Goal: Transaction & Acquisition: Purchase product/service

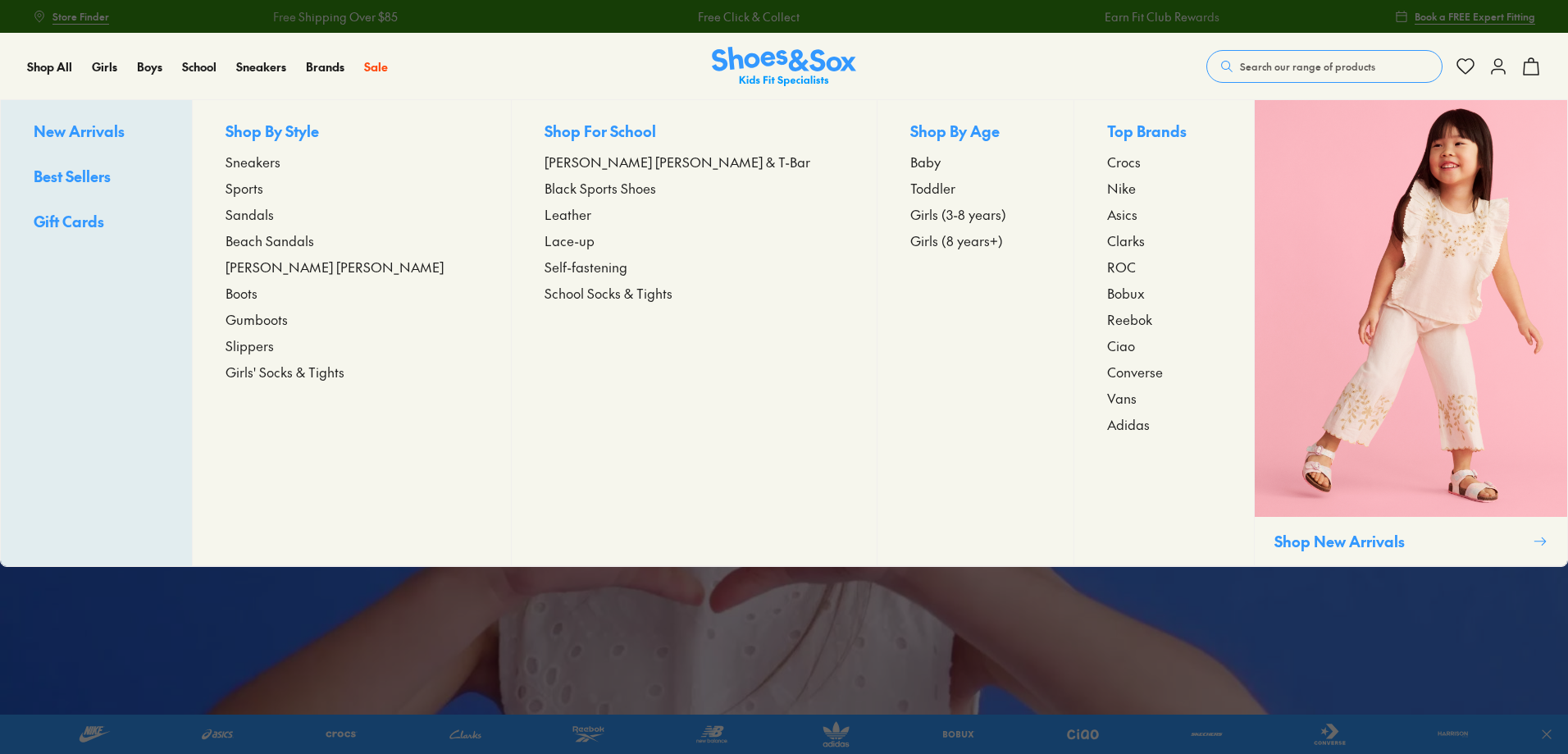
click at [910, 186] on span "Toddler" at bounding box center [933, 188] width 45 height 20
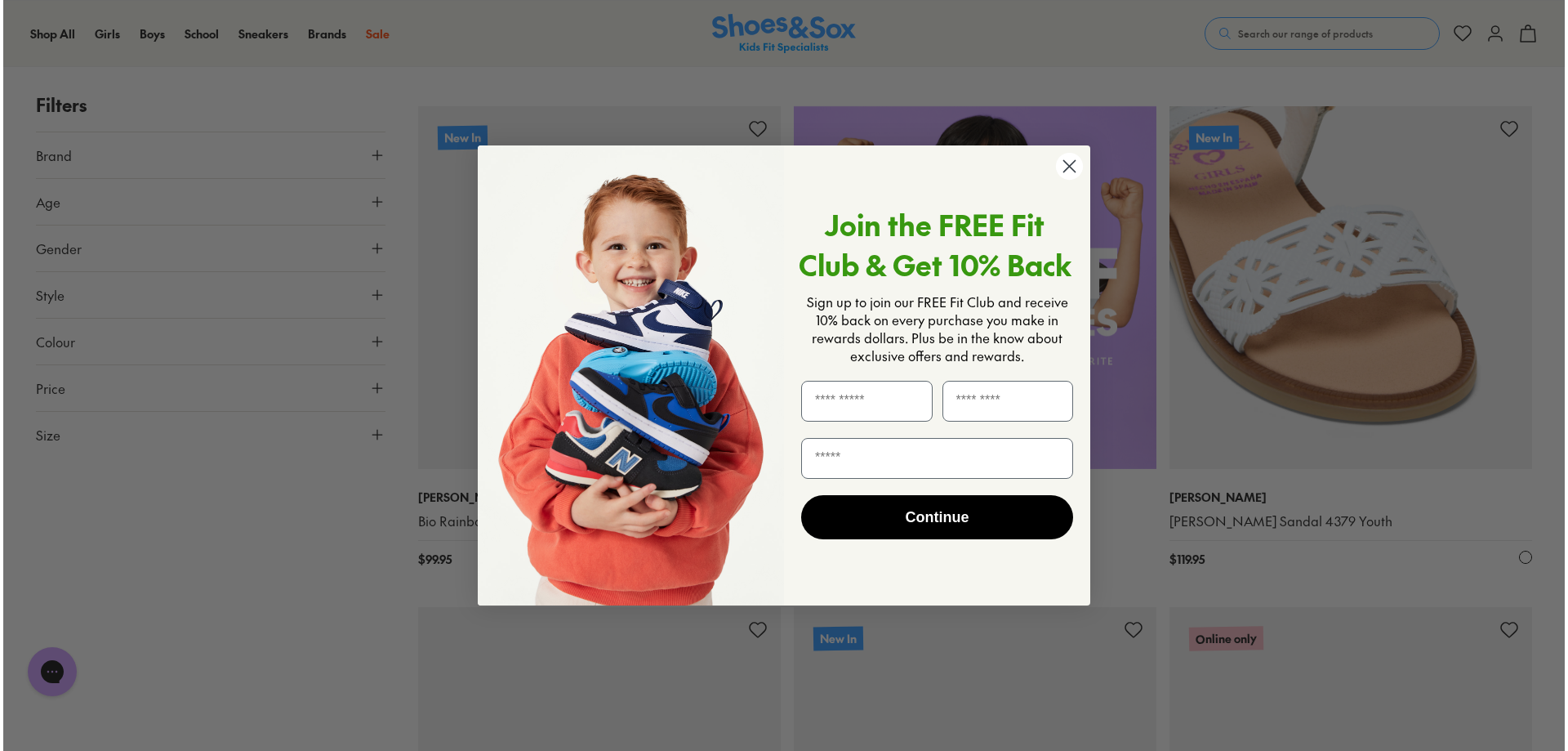
scroll to position [1229, 0]
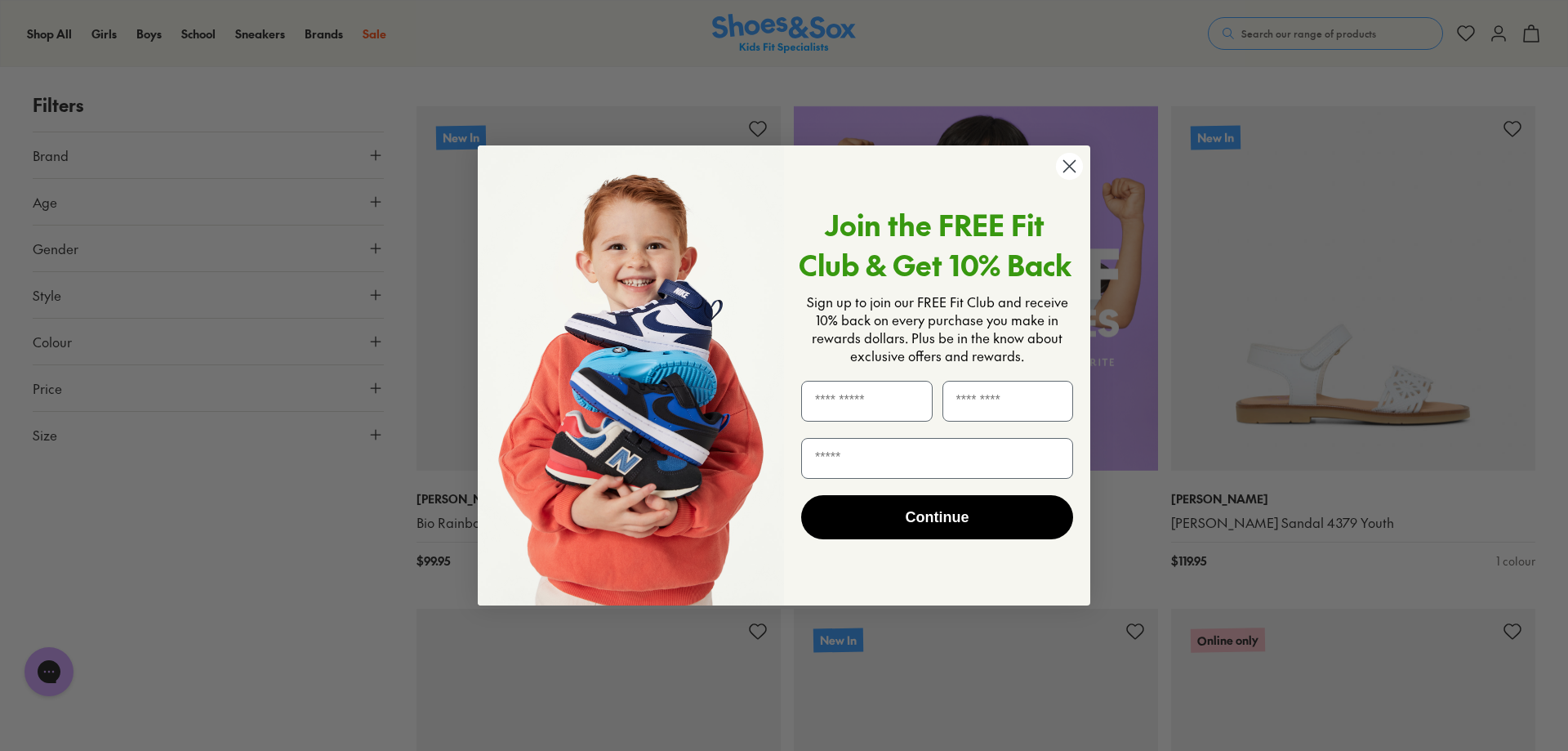
click at [1077, 164] on circle "Close dialog" at bounding box center [1069, 166] width 27 height 27
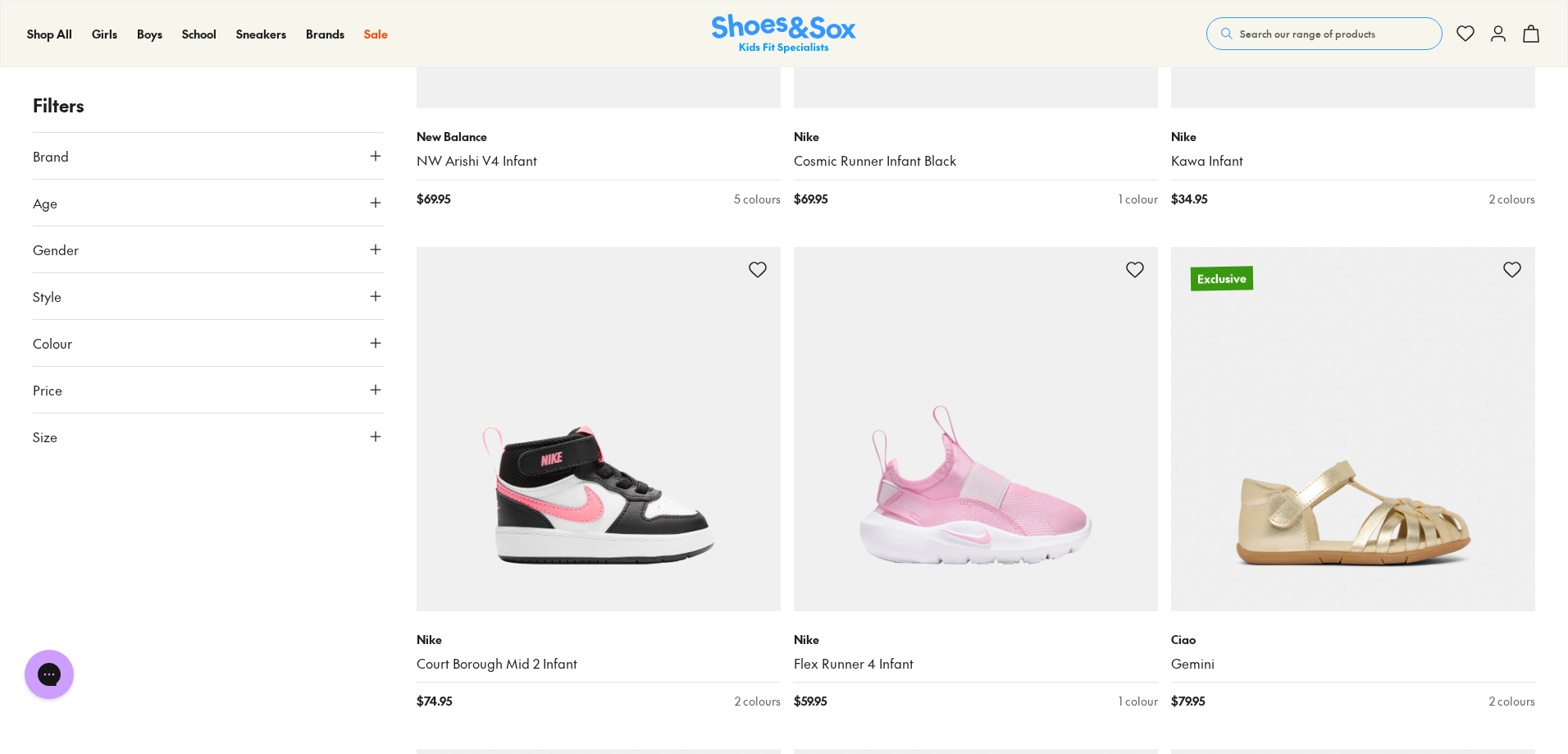
scroll to position [3117, 0]
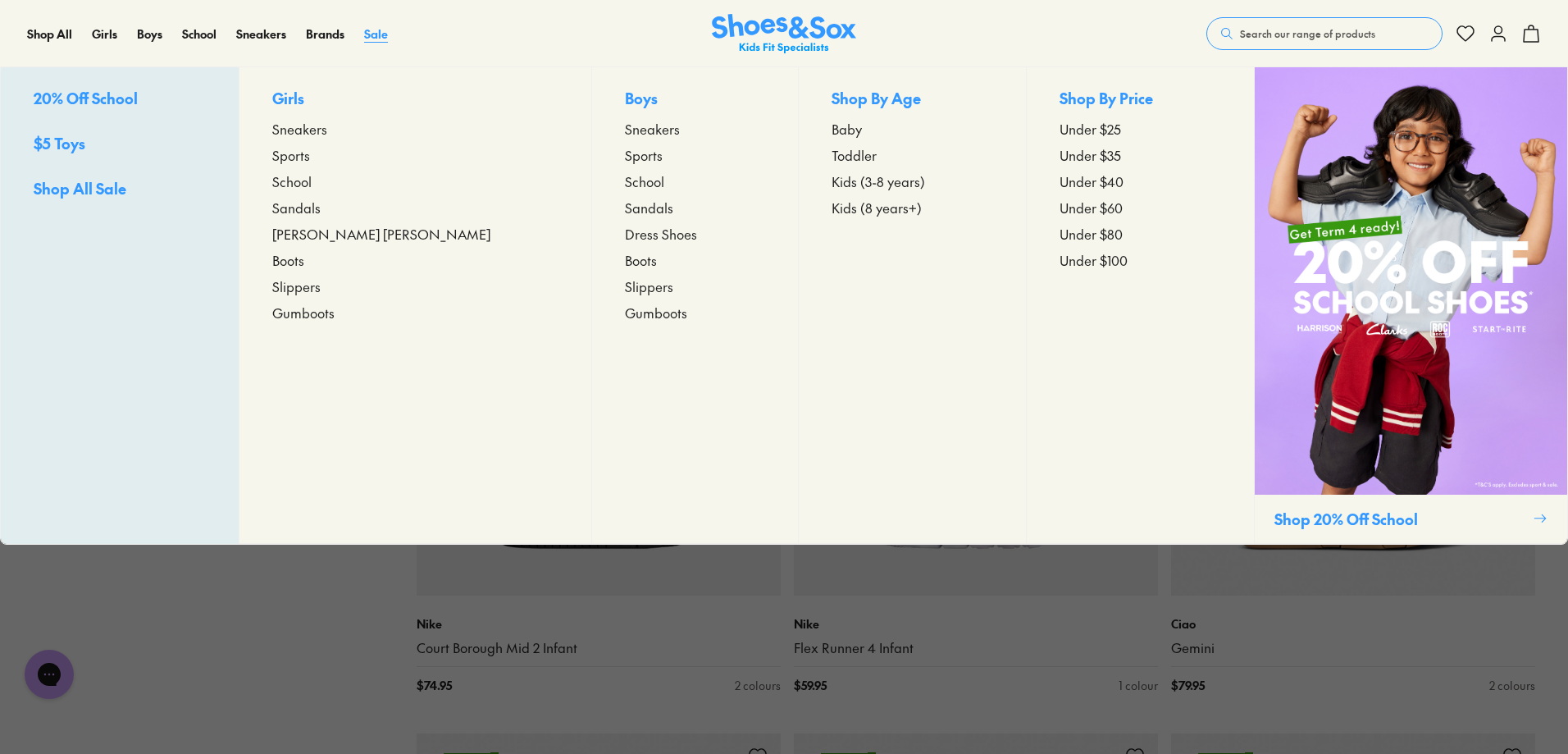
click at [378, 31] on span "Sale" at bounding box center [376, 34] width 24 height 16
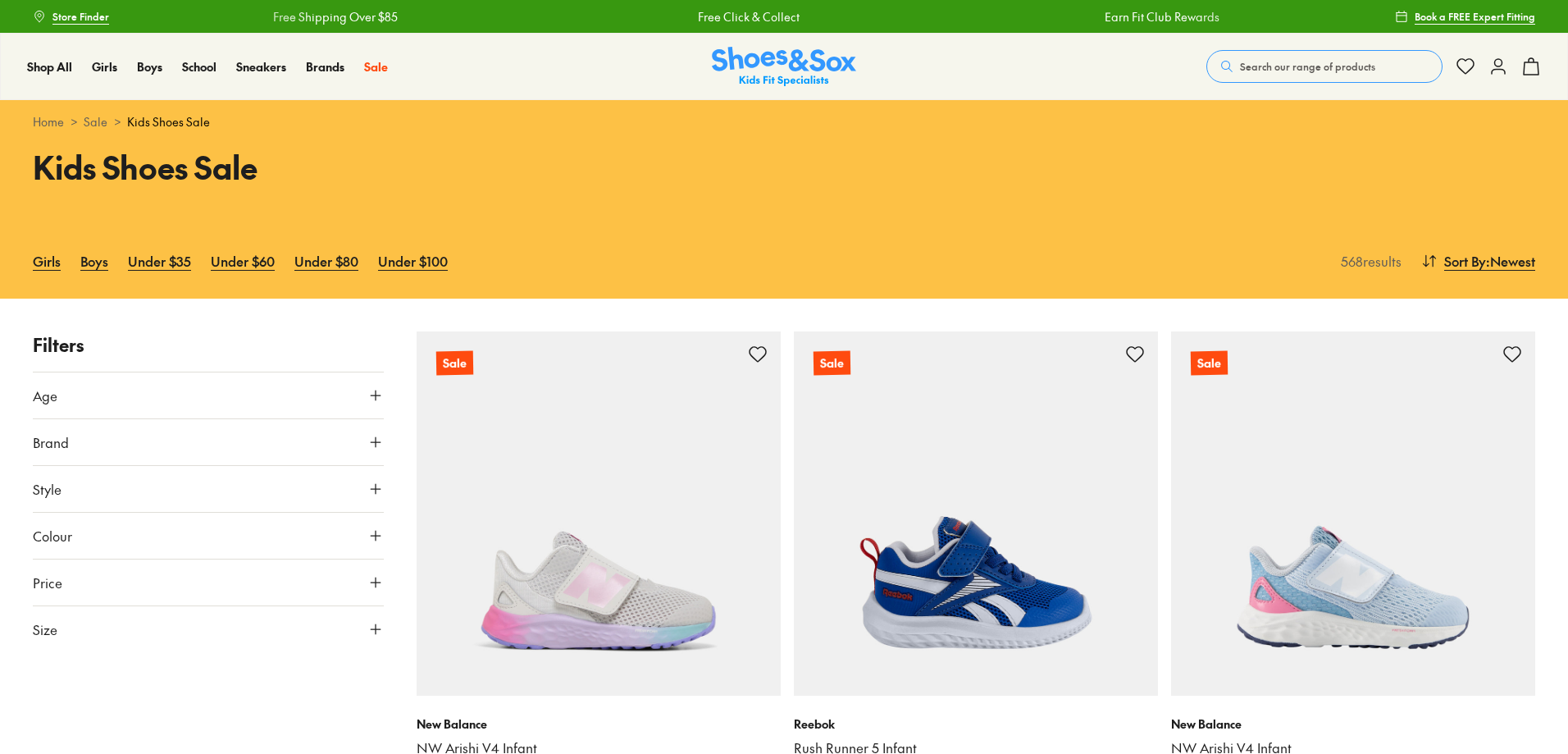
click at [378, 396] on icon at bounding box center [375, 395] width 16 height 16
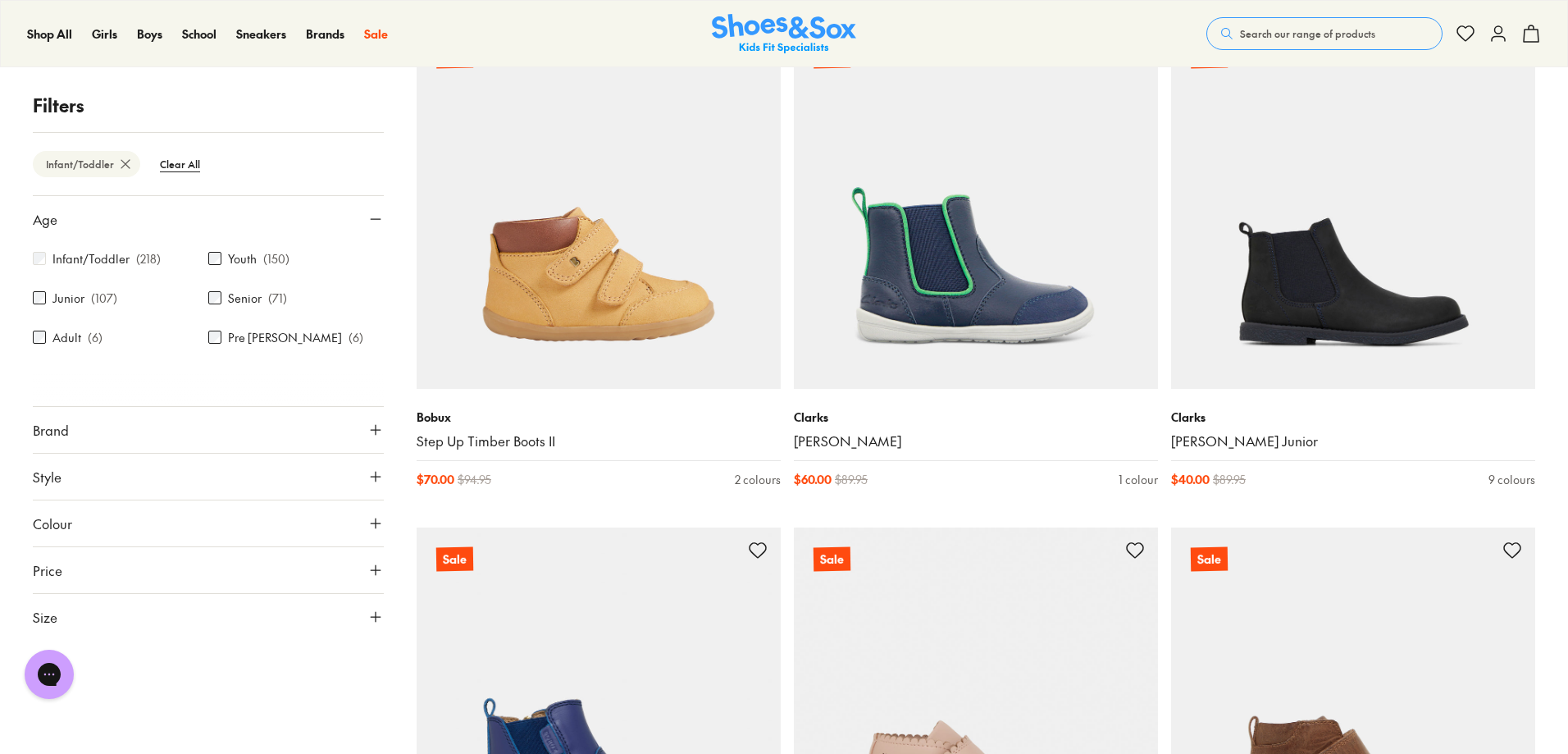
scroll to position [4153, 0]
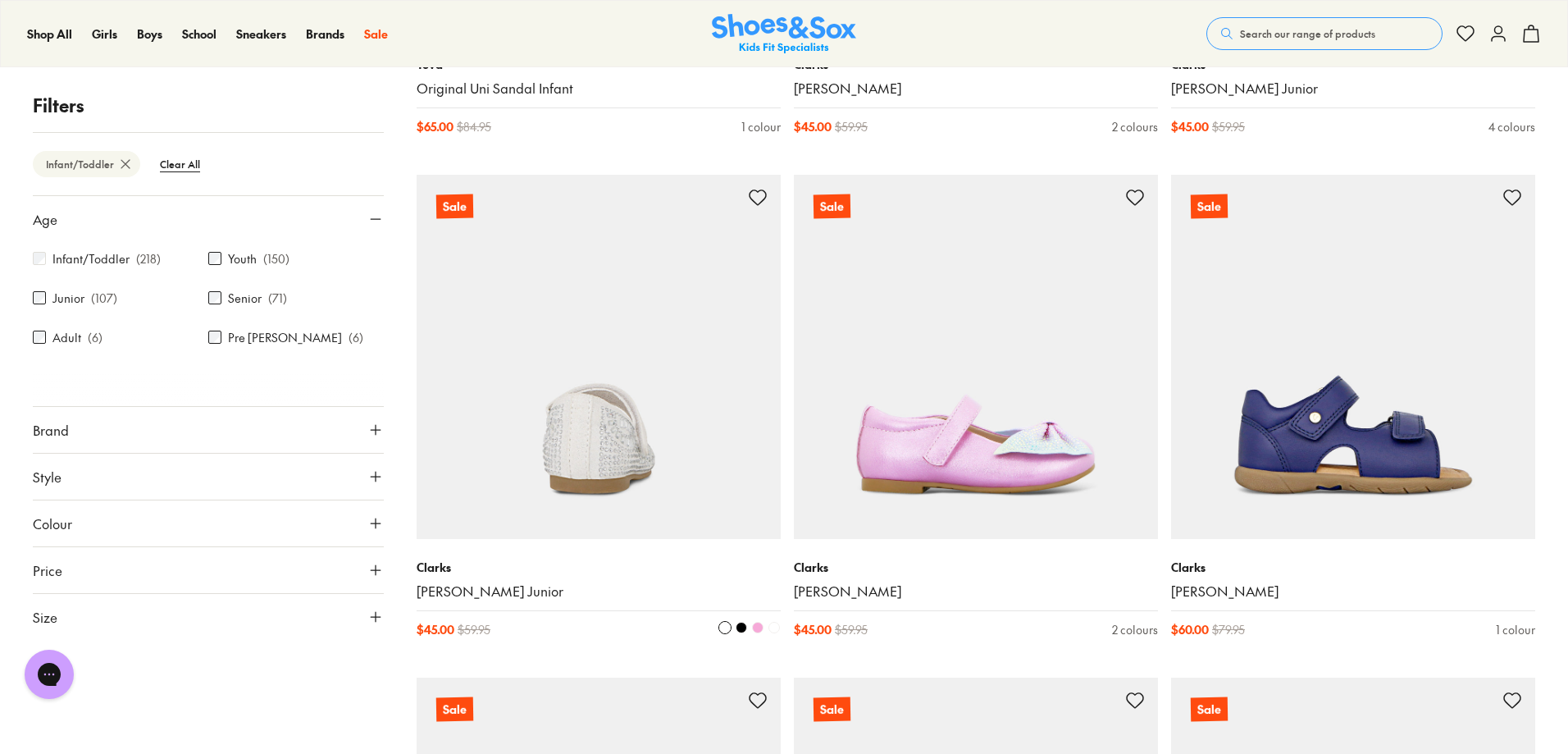
scroll to position [6204, 0]
